Goal: Navigation & Orientation: Find specific page/section

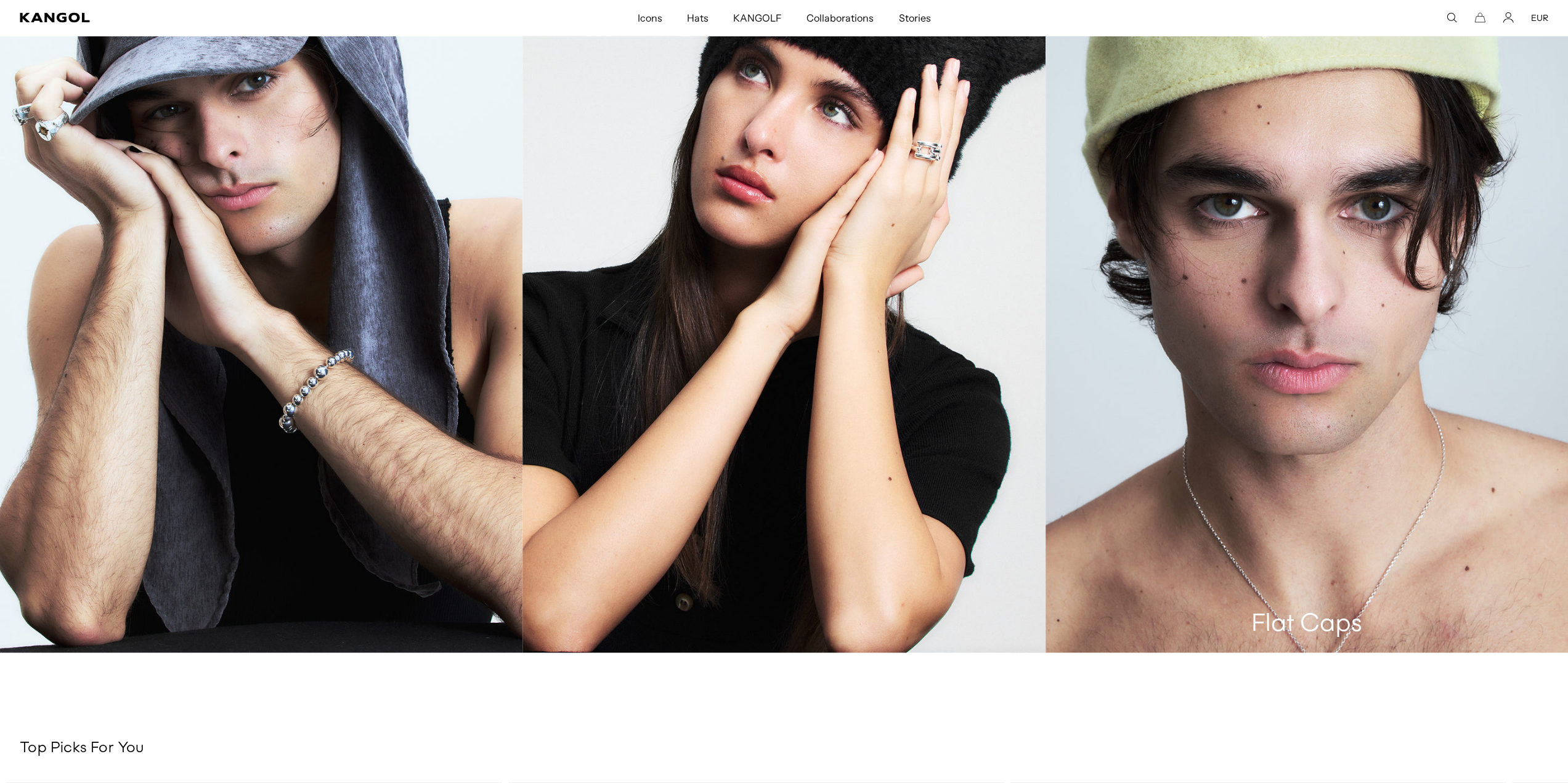
scroll to position [0, 254]
click at [1276, 345] on link "Flat Caps" at bounding box center [1307, 261] width 523 height 784
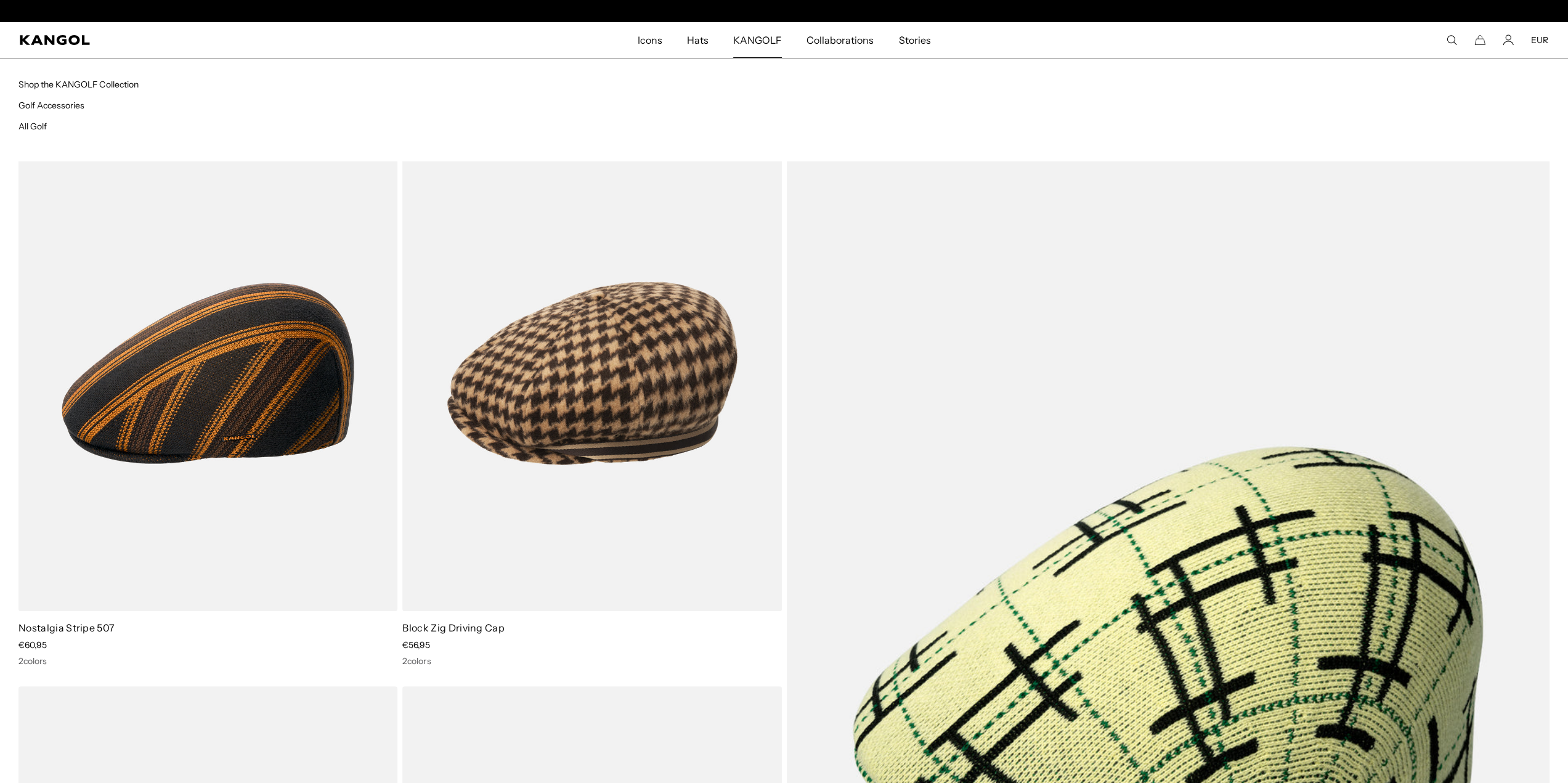
scroll to position [0, 254]
click at [763, 41] on span "KANGOLF" at bounding box center [757, 40] width 49 height 36
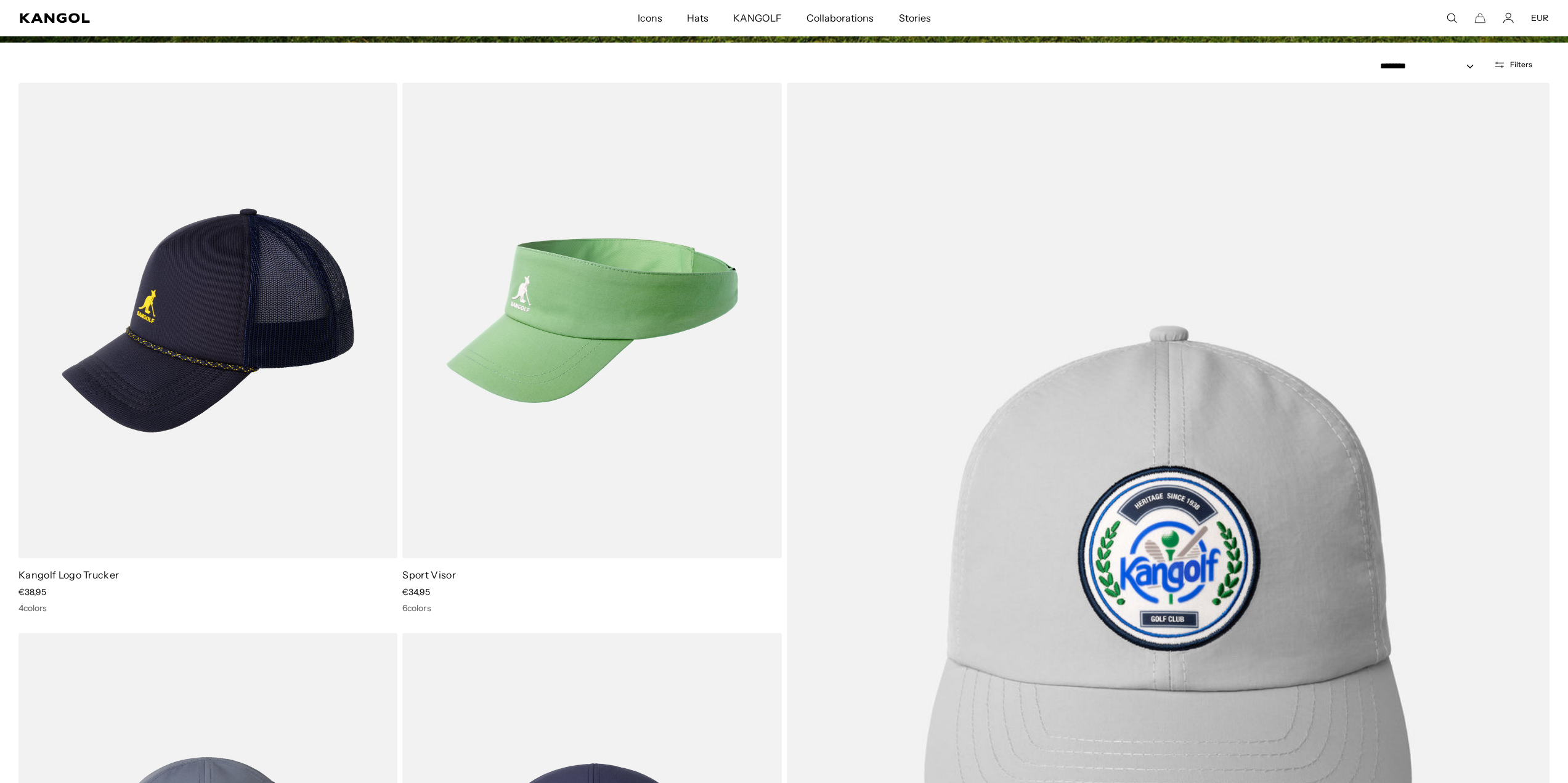
scroll to position [404, 0]
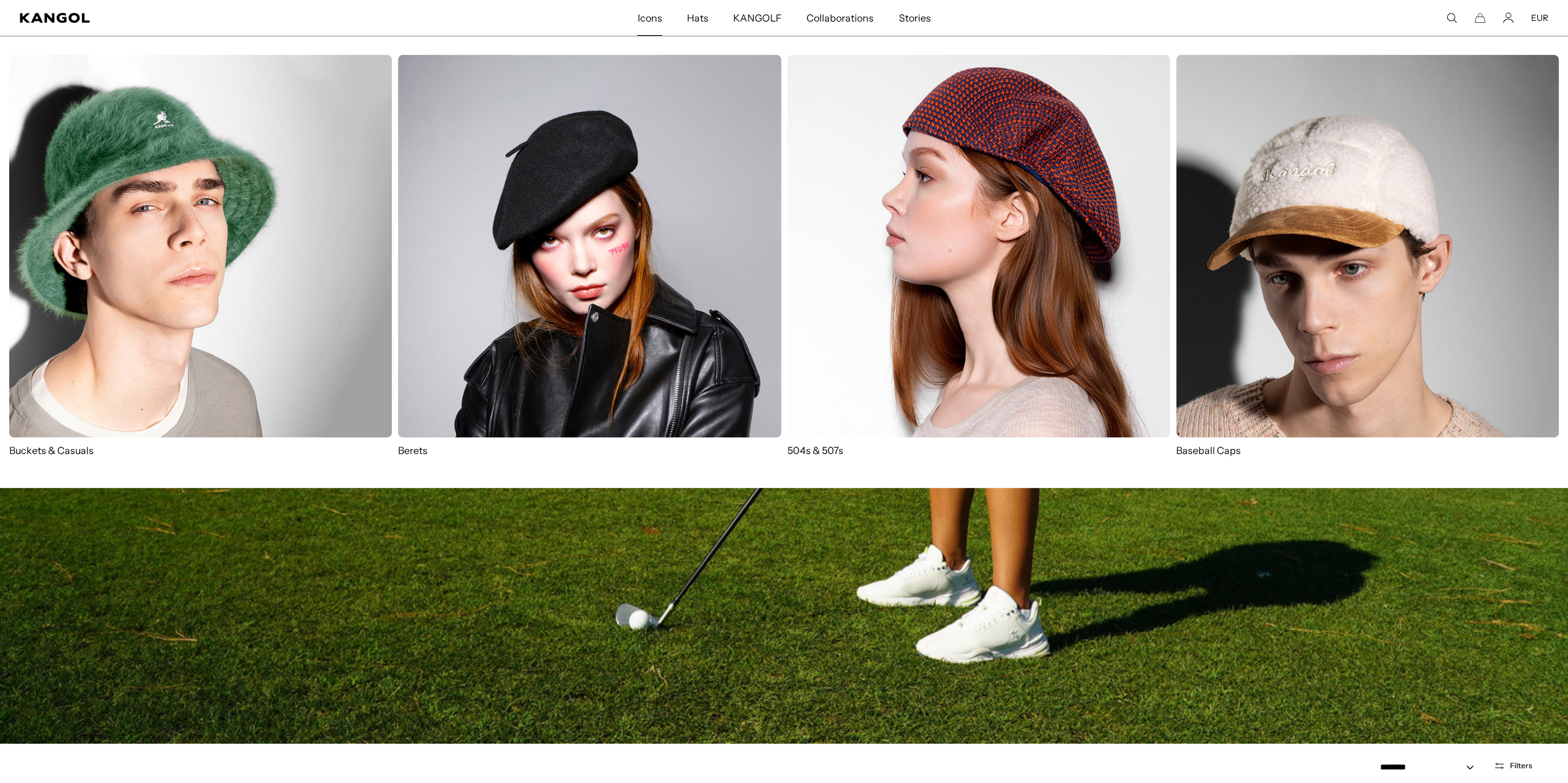
click at [649, 21] on span "Icons" at bounding box center [649, 18] width 25 height 36
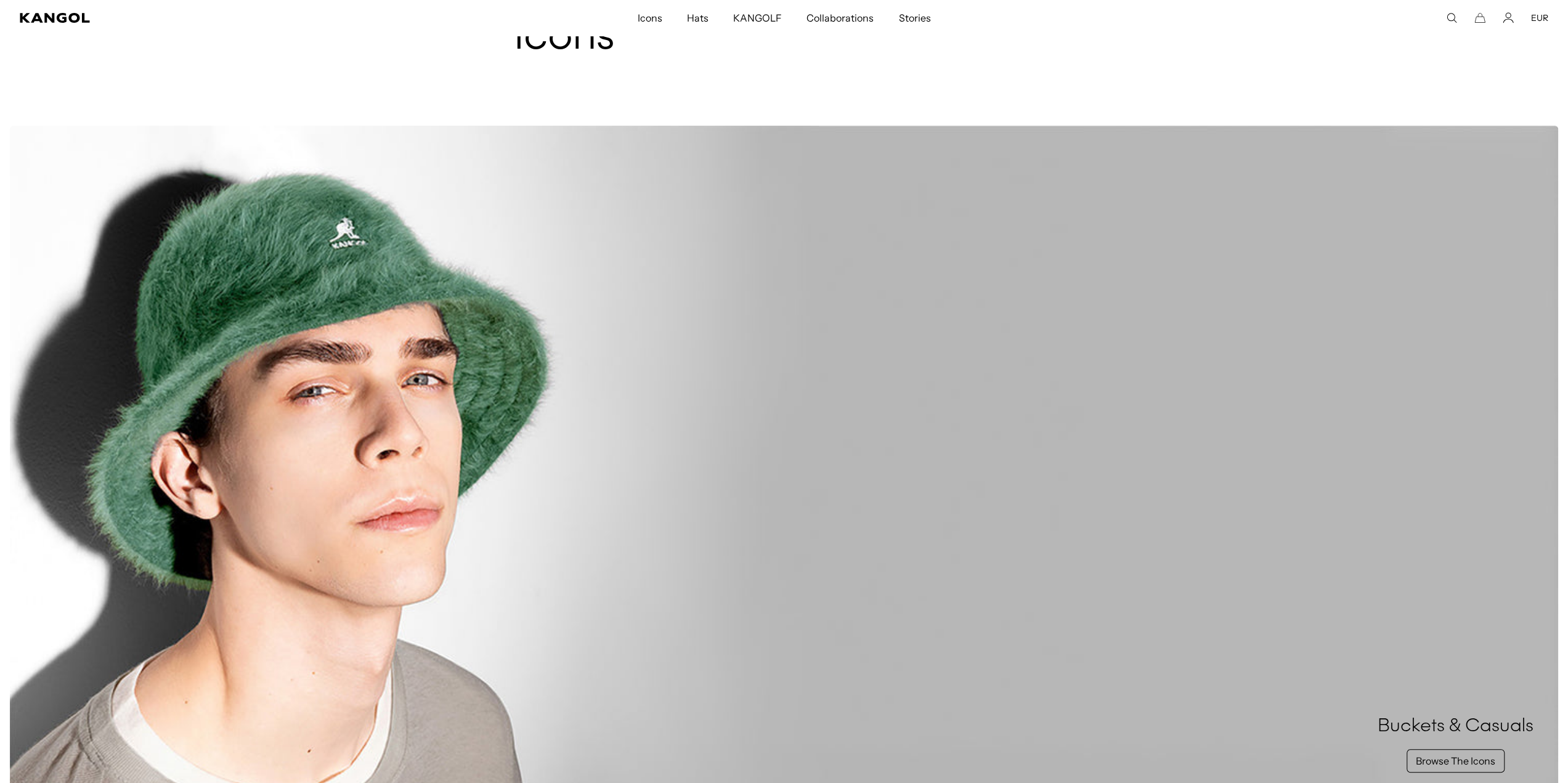
scroll to position [70, 0]
